Goal: Task Accomplishment & Management: Check status

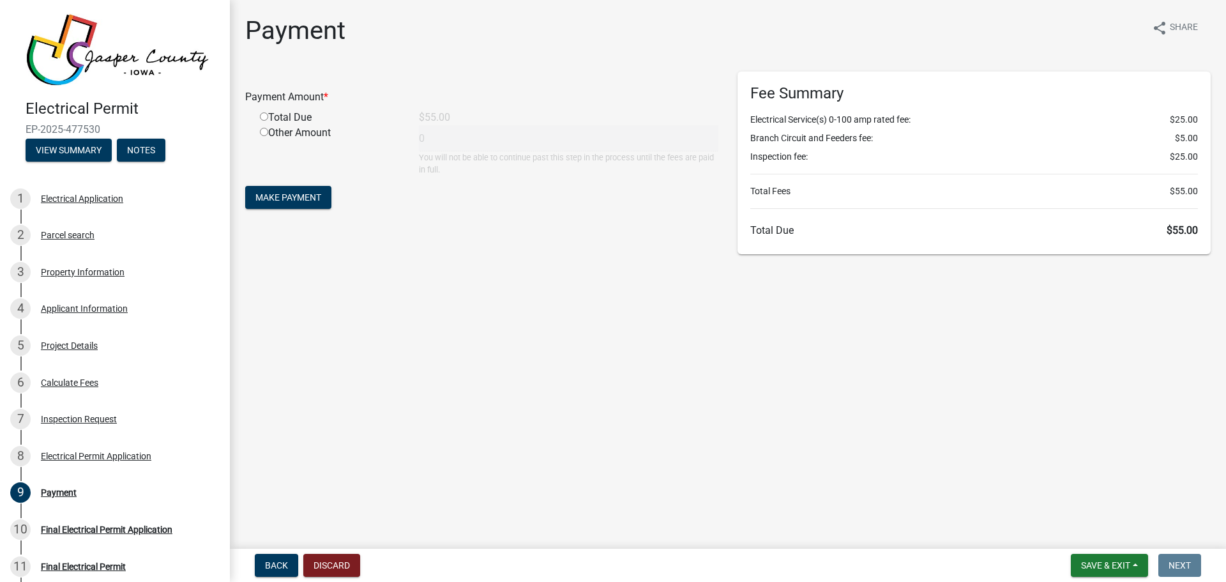
click at [264, 118] on input "radio" at bounding box center [264, 116] width 8 height 8
radio input "true"
type input "55"
click at [285, 196] on span "Make Payment" at bounding box center [288, 197] width 66 height 10
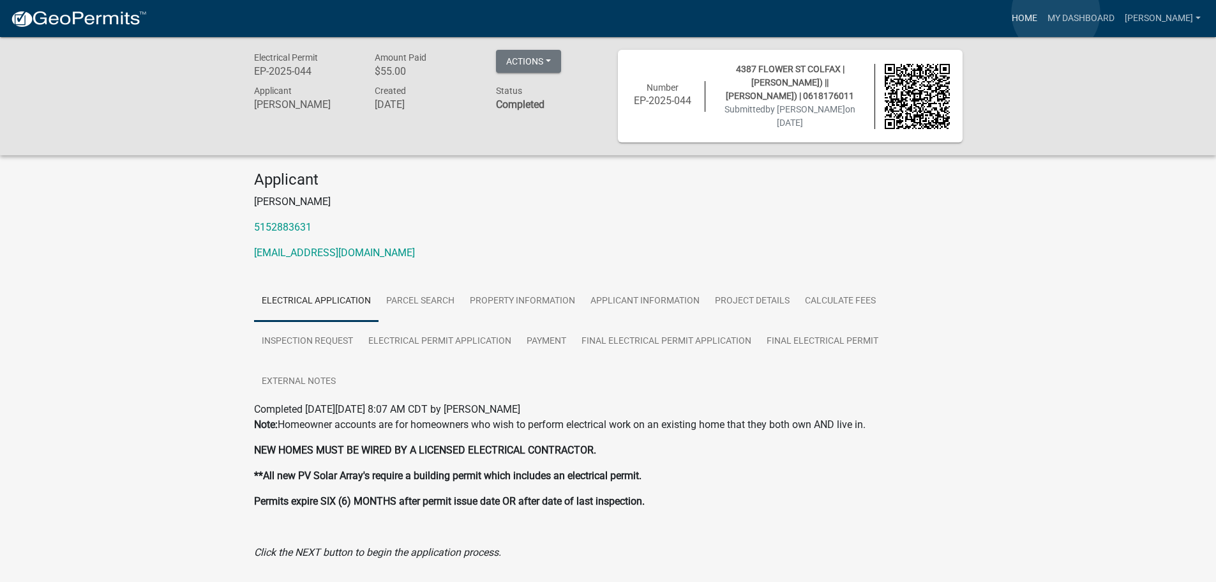
click at [1043, 13] on link "Home" at bounding box center [1025, 18] width 36 height 24
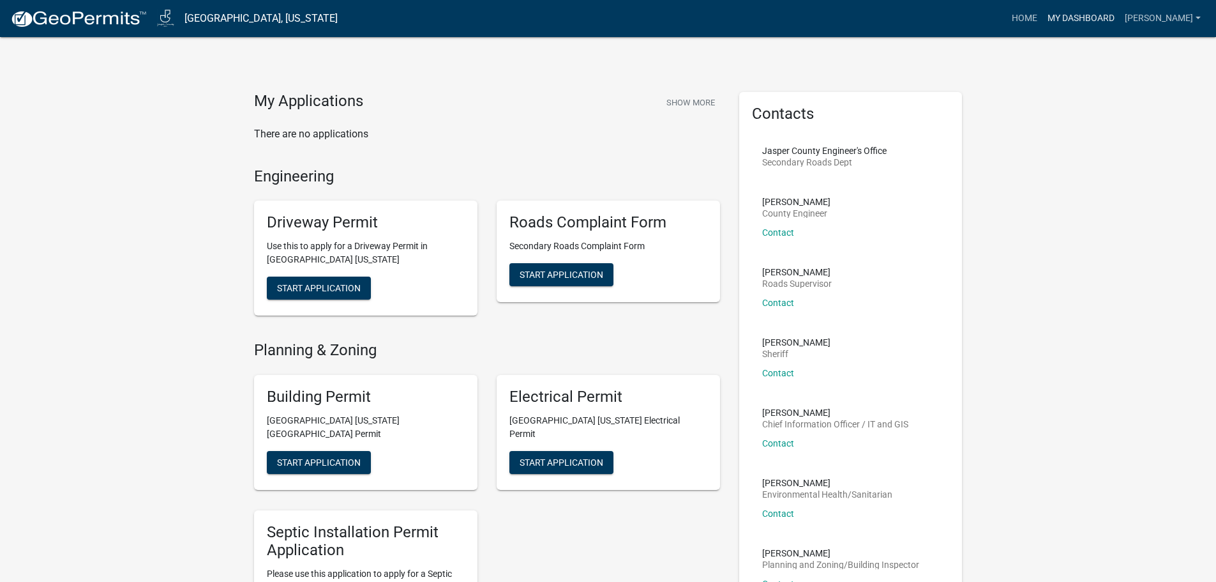
click at [1089, 16] on link "My Dashboard" at bounding box center [1081, 18] width 77 height 24
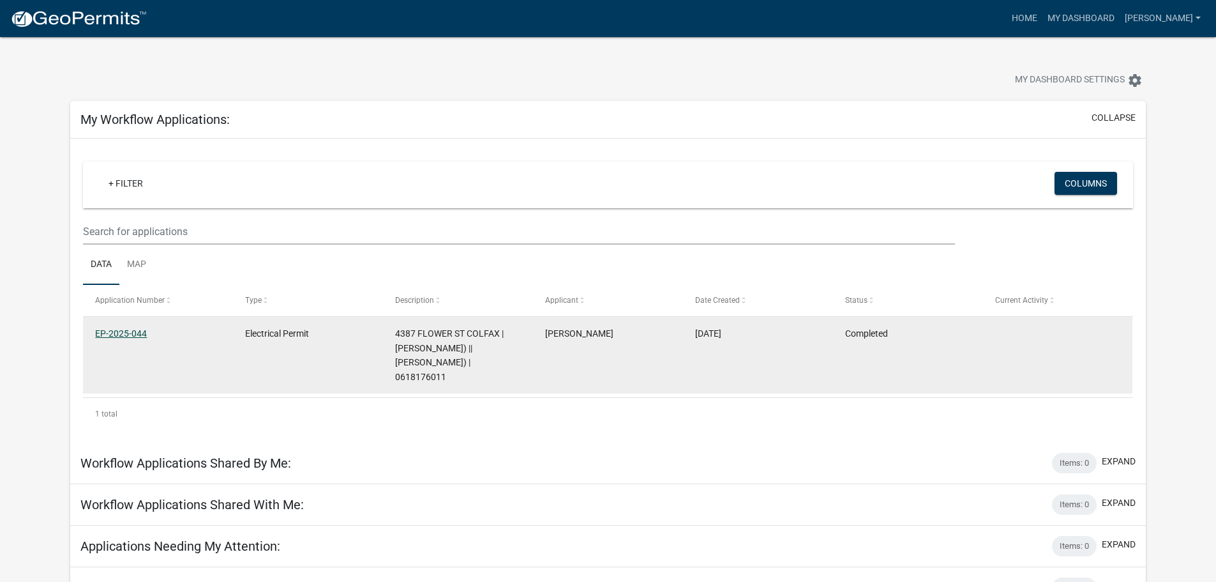
click at [138, 332] on link "EP-2025-044" at bounding box center [121, 333] width 52 height 10
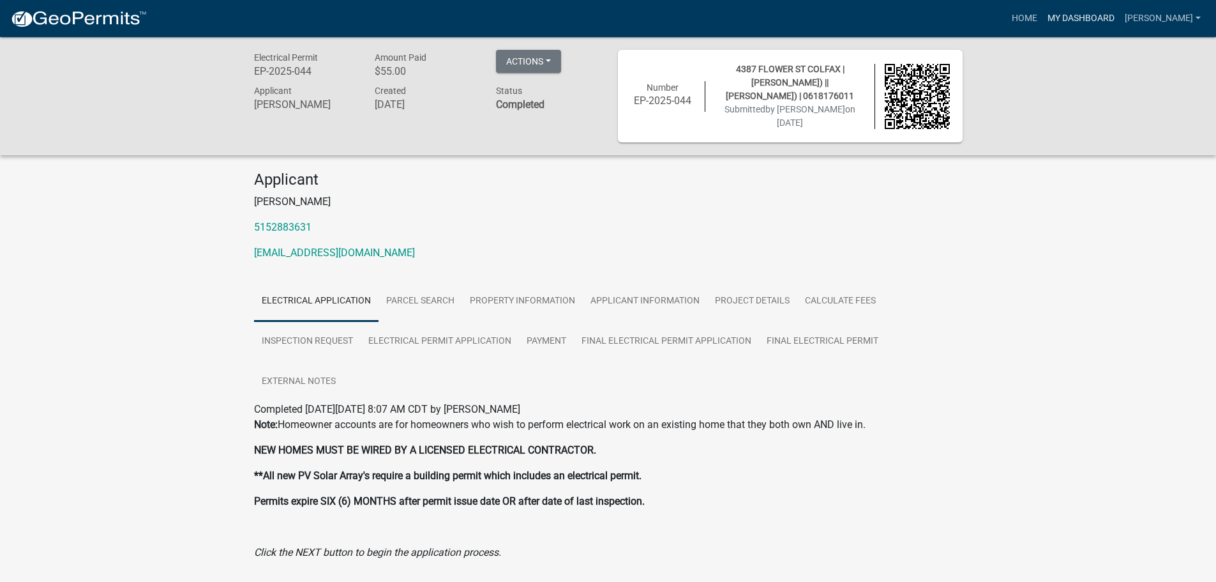
click at [1085, 19] on link "My Dashboard" at bounding box center [1081, 18] width 77 height 24
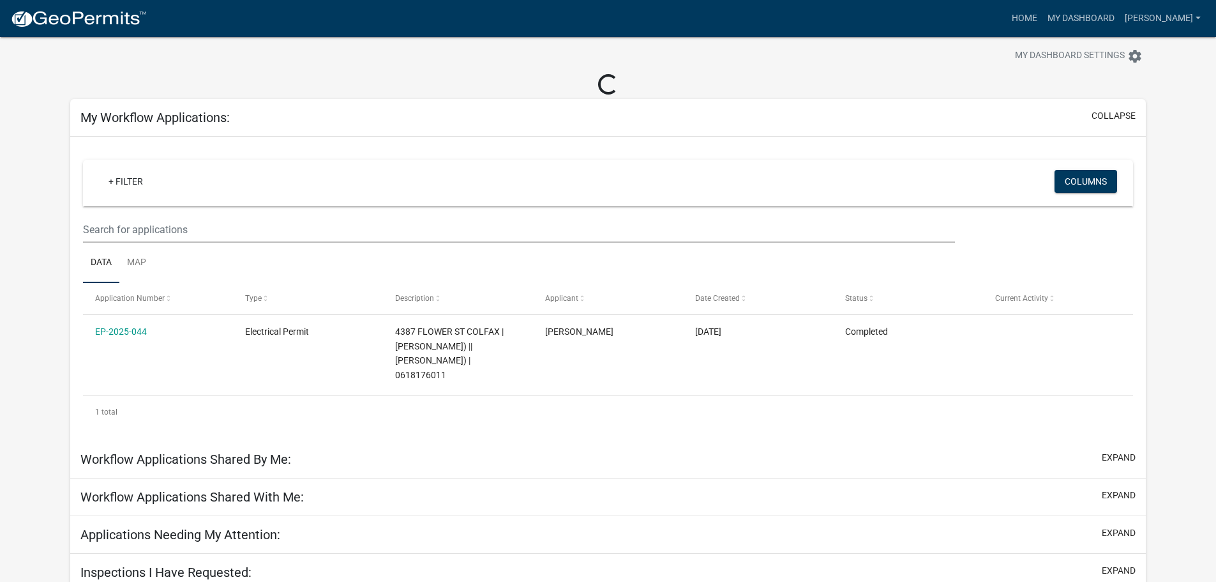
scroll to position [37, 0]
